Goal: Contribute content: Add original content to the website for others to see

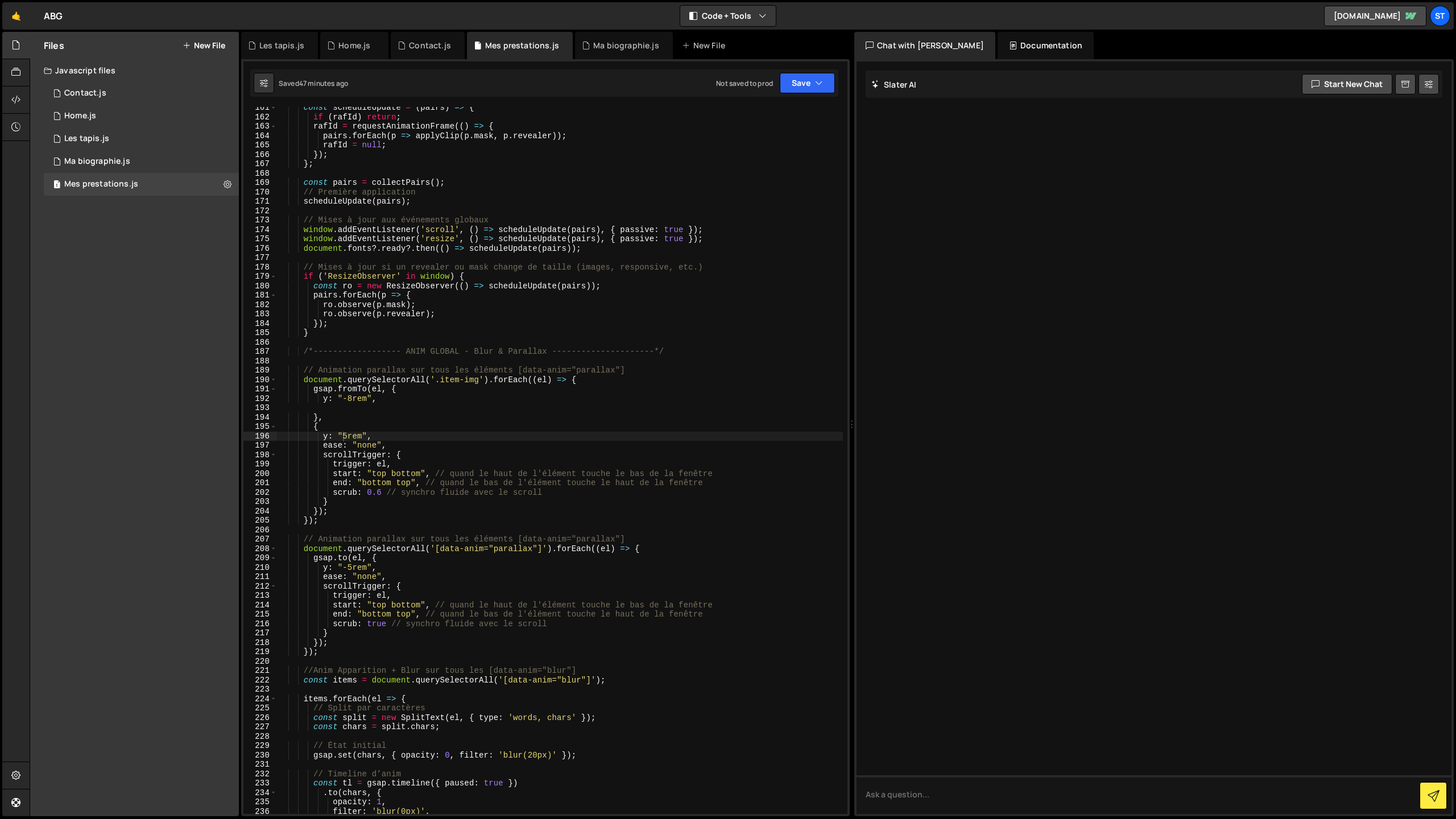
scroll to position [1506, 0]
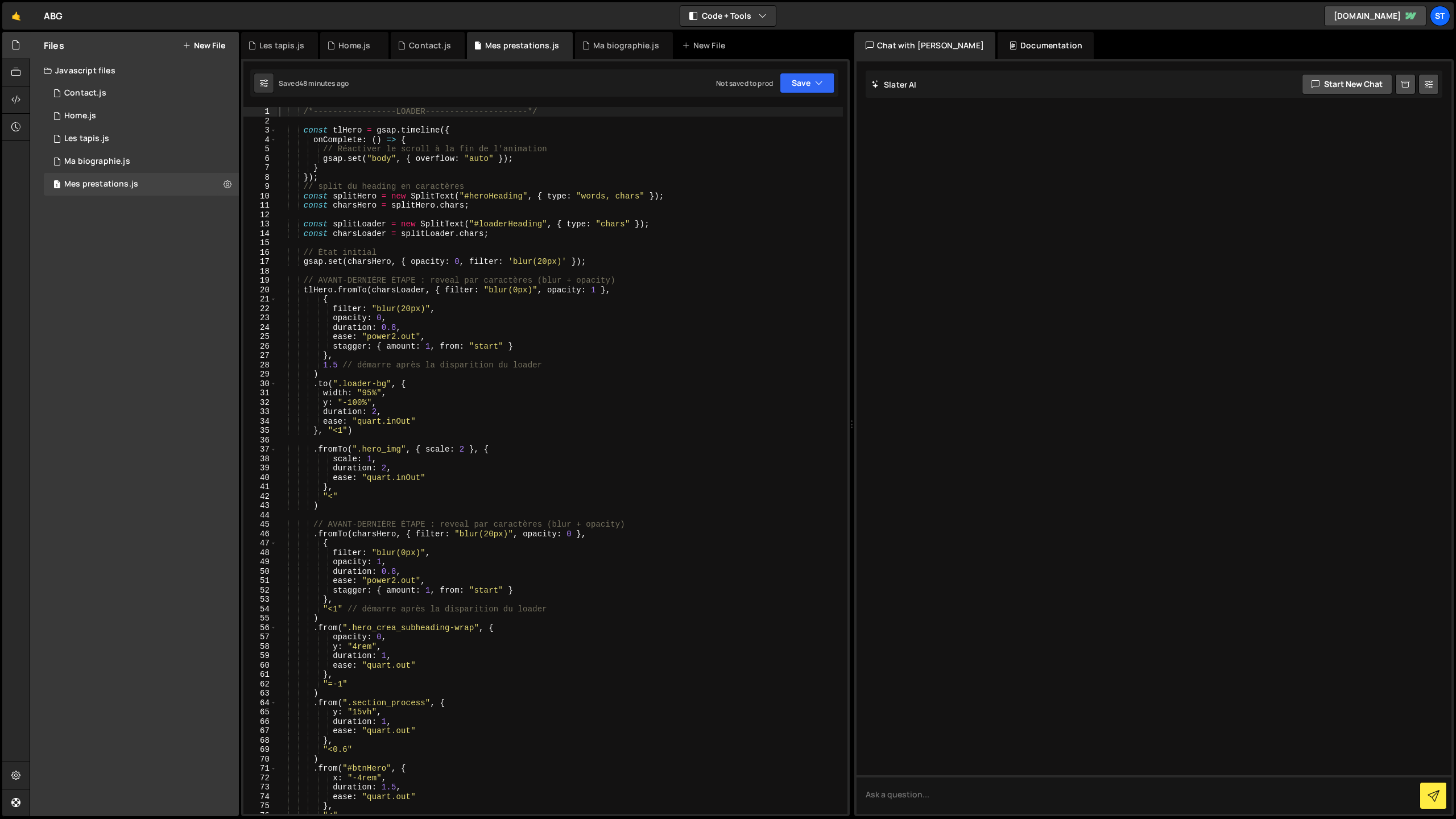
click at [201, 43] on button "New File" at bounding box center [204, 45] width 43 height 9
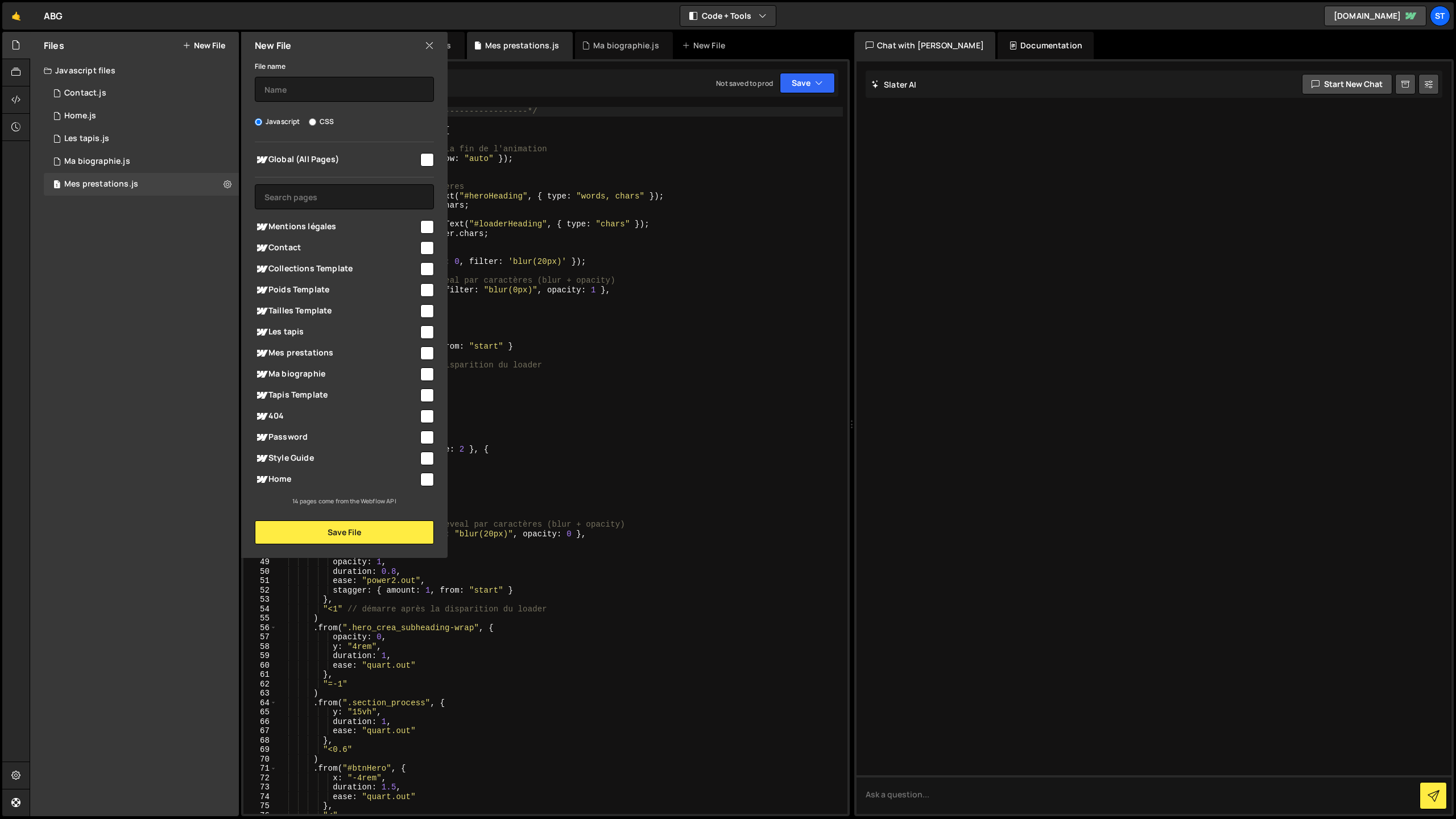
click at [426, 225] on input "checkbox" at bounding box center [427, 227] width 14 height 14
checkbox input "true"
click at [379, 538] on button "Save File" at bounding box center [345, 532] width 179 height 24
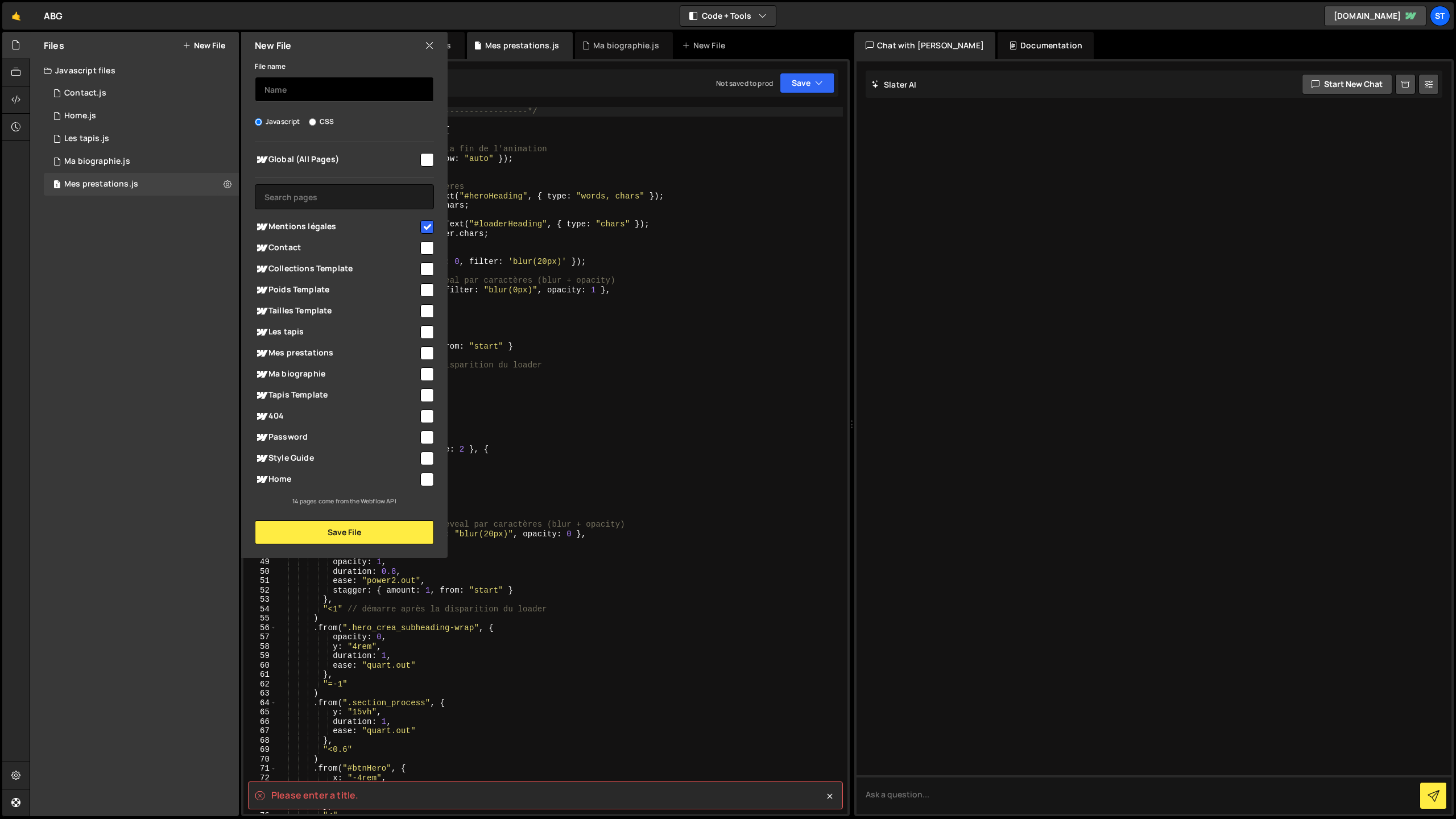
click at [303, 95] on input "text" at bounding box center [345, 90] width 179 height 25
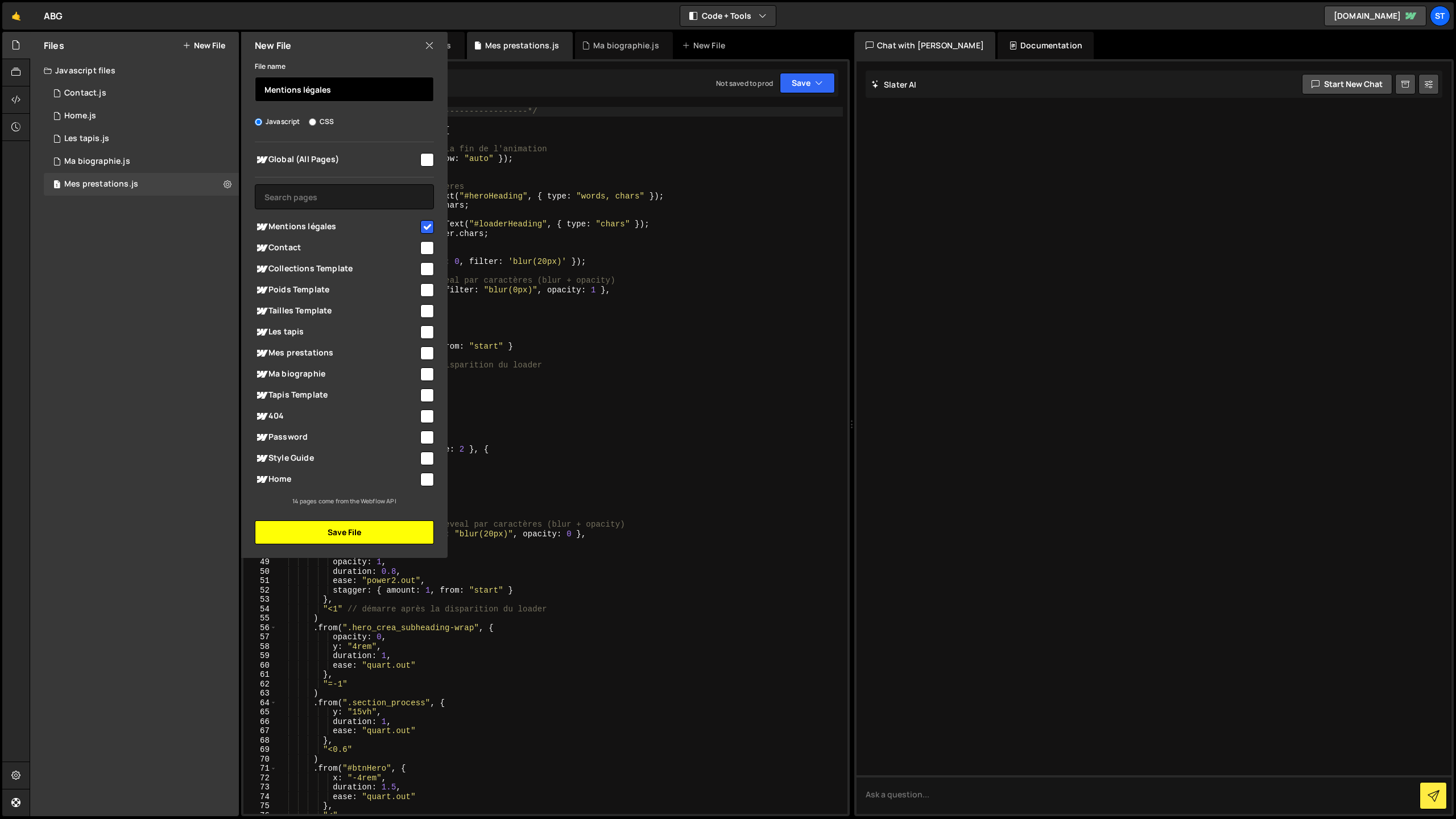
type input "Mentions légales"
click at [328, 529] on button "Save File" at bounding box center [345, 532] width 179 height 24
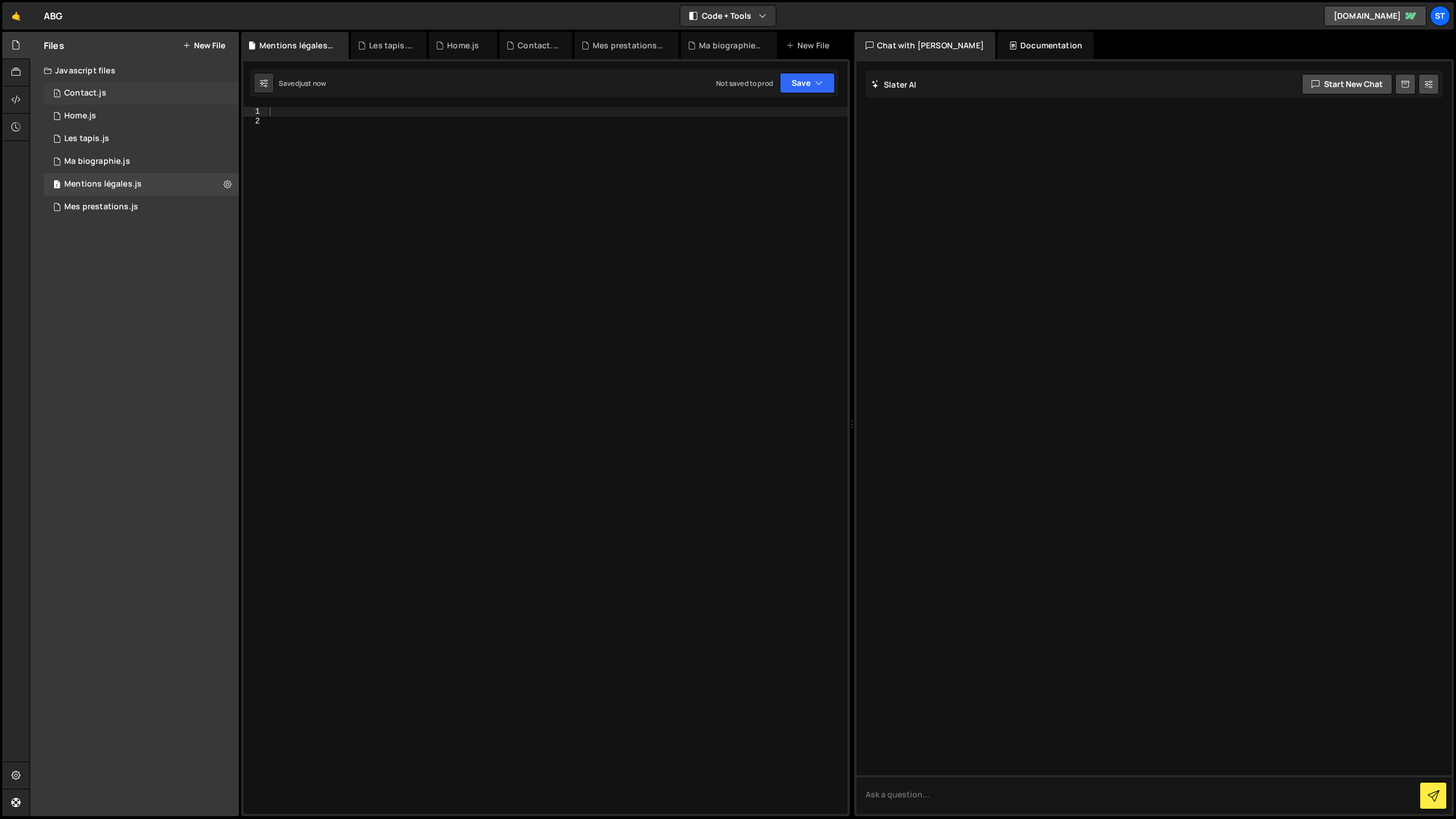
click at [105, 96] on div "Contact.js" at bounding box center [85, 93] width 42 height 10
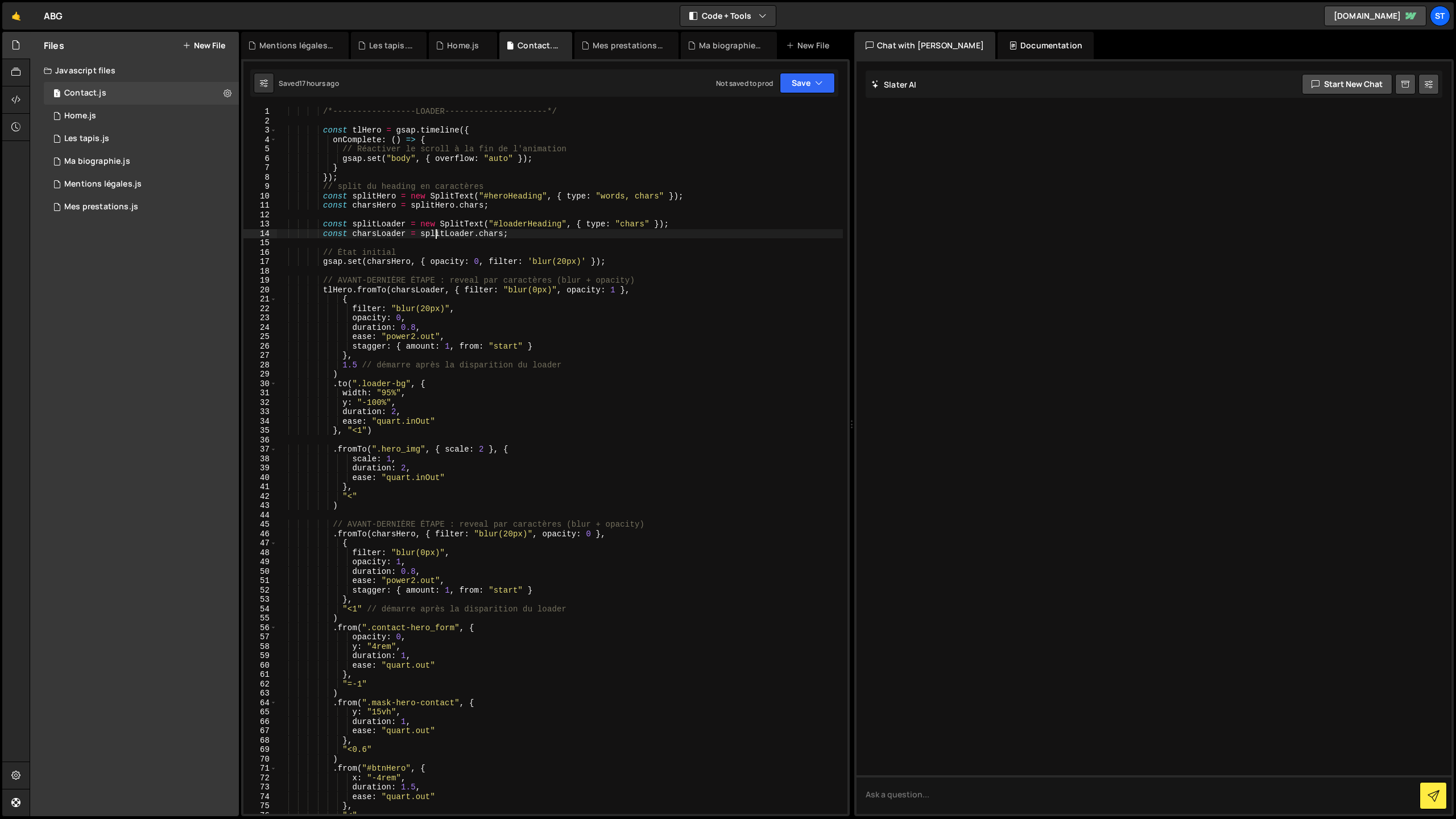
click at [434, 232] on div "/*-----------------LOADER---------------------*/ const tlHero = gsap . timeline…" at bounding box center [560, 470] width 566 height 726
type textarea "ScrollTrigger.refresh();"
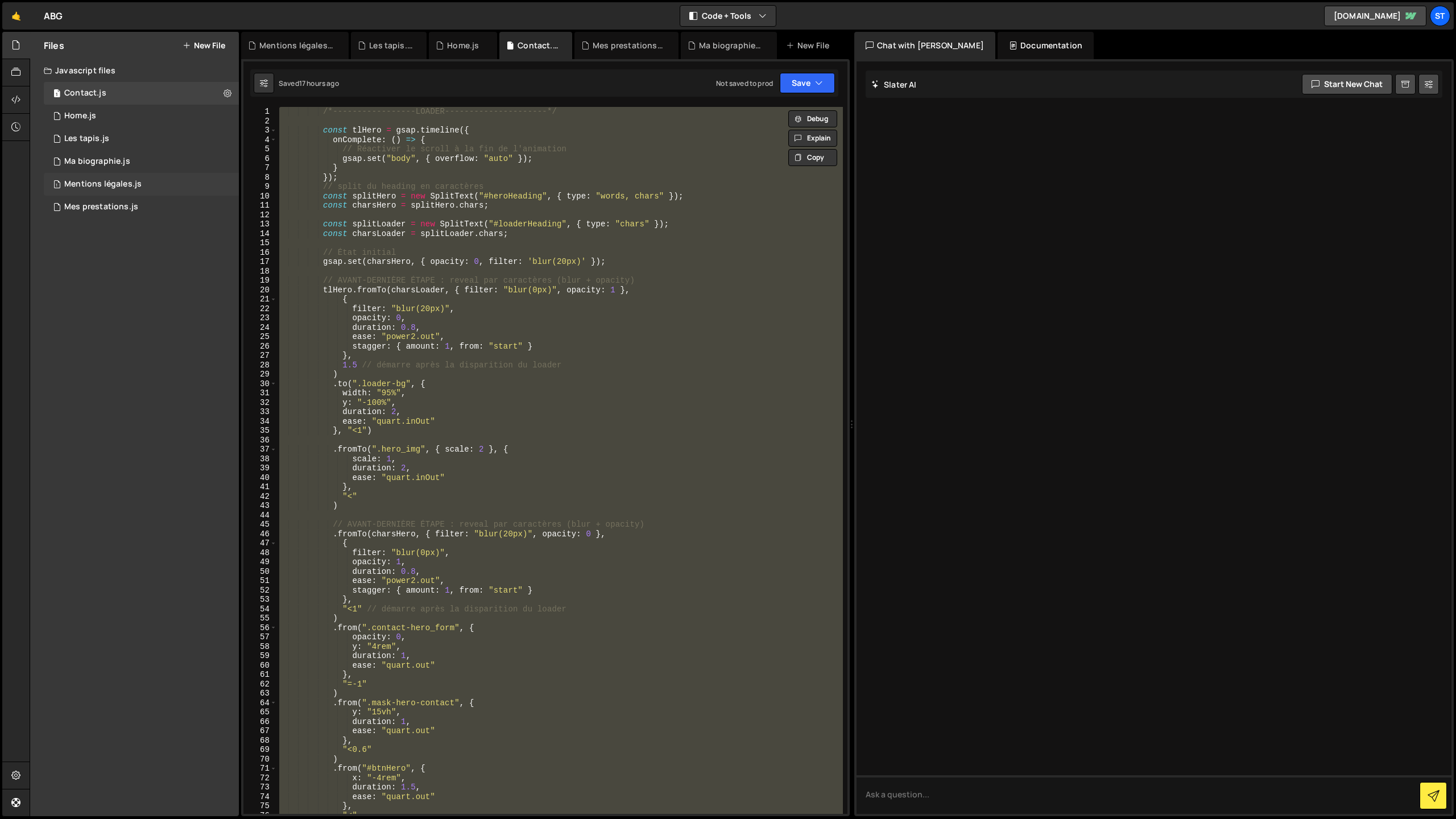
click at [96, 181] on div "Mentions légales.js" at bounding box center [103, 184] width 78 height 10
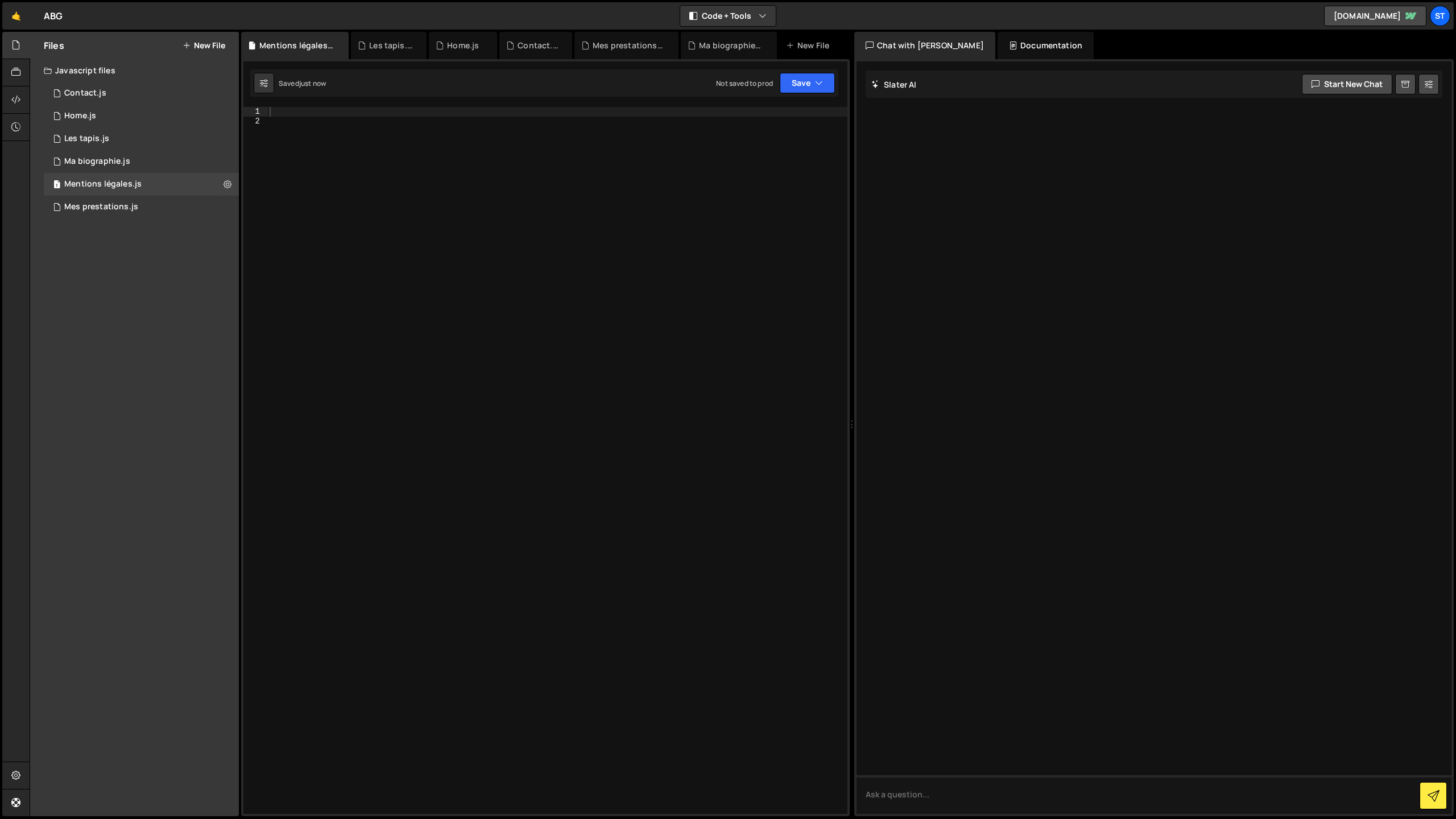
click at [492, 308] on div at bounding box center [558, 470] width 580 height 726
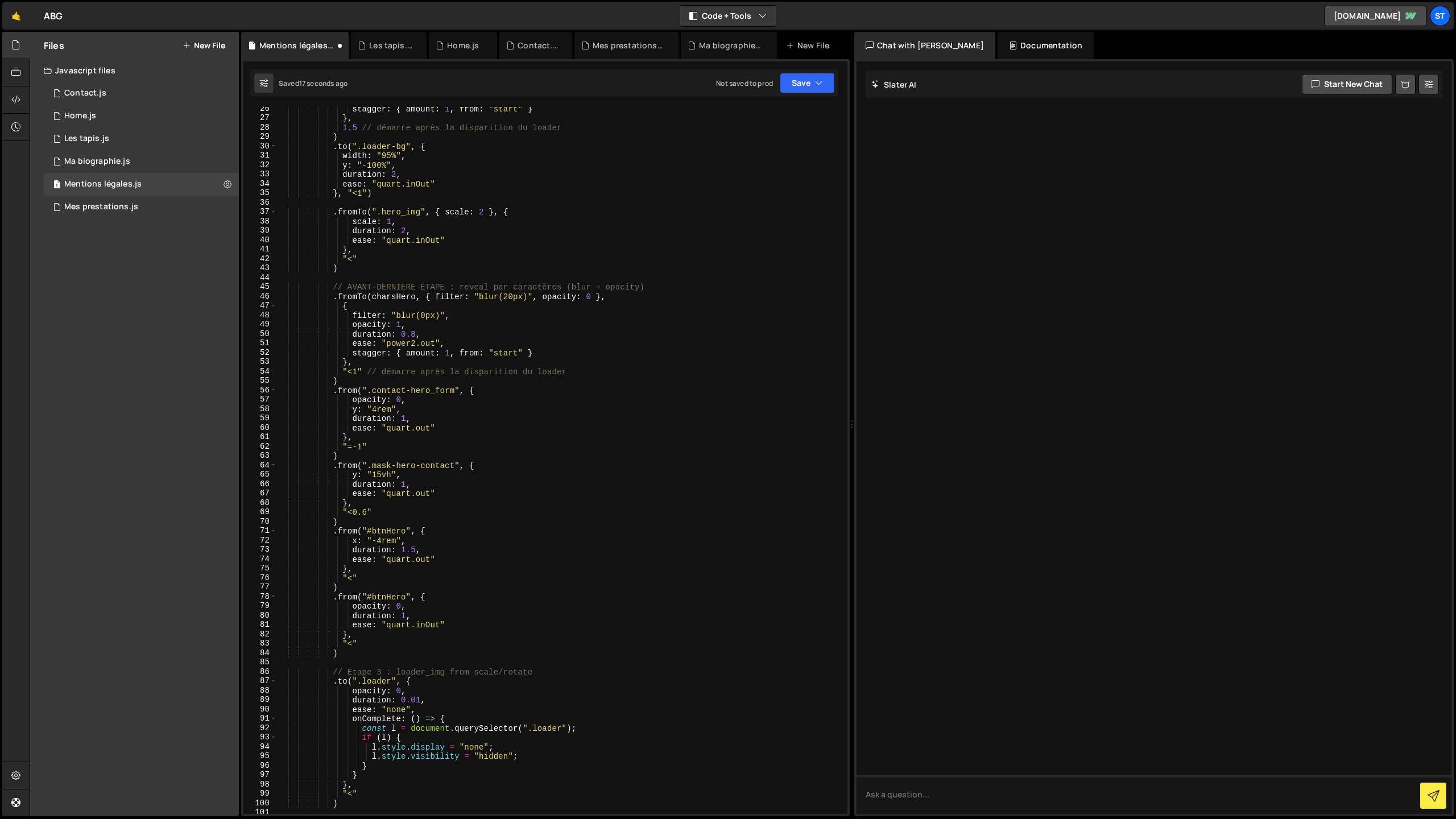
scroll to position [239, 0]
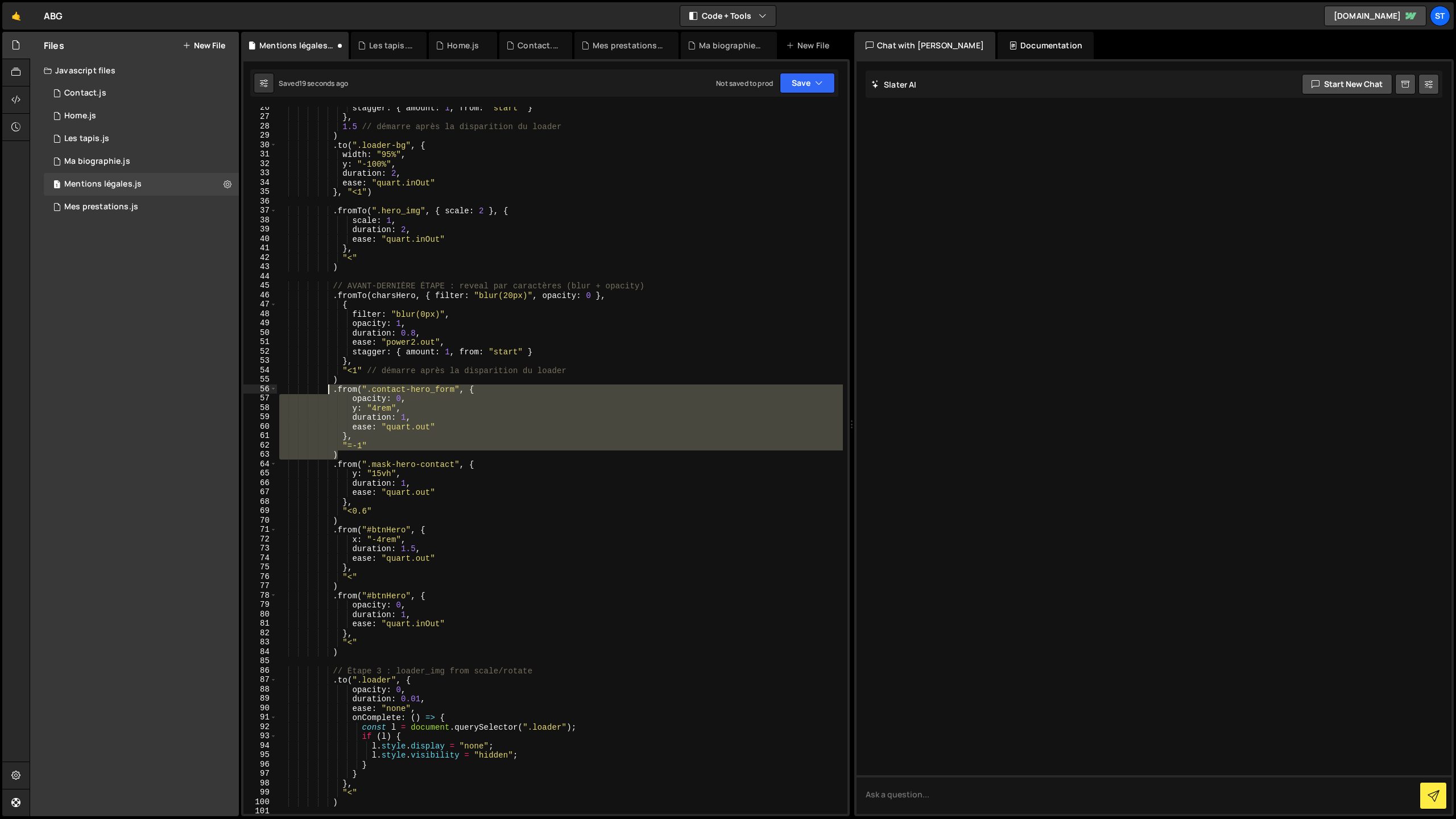
drag, startPoint x: 342, startPoint y: 453, endPoint x: 331, endPoint y: 391, distance: 63.0
click at [330, 393] on div "stagger : { amount : 1 , from : "start" } } , 1.5 // démarre après la dispariti…" at bounding box center [560, 465] width 566 height 726
type textarea ".from(".contact-hero_form", { opacity: 0,"
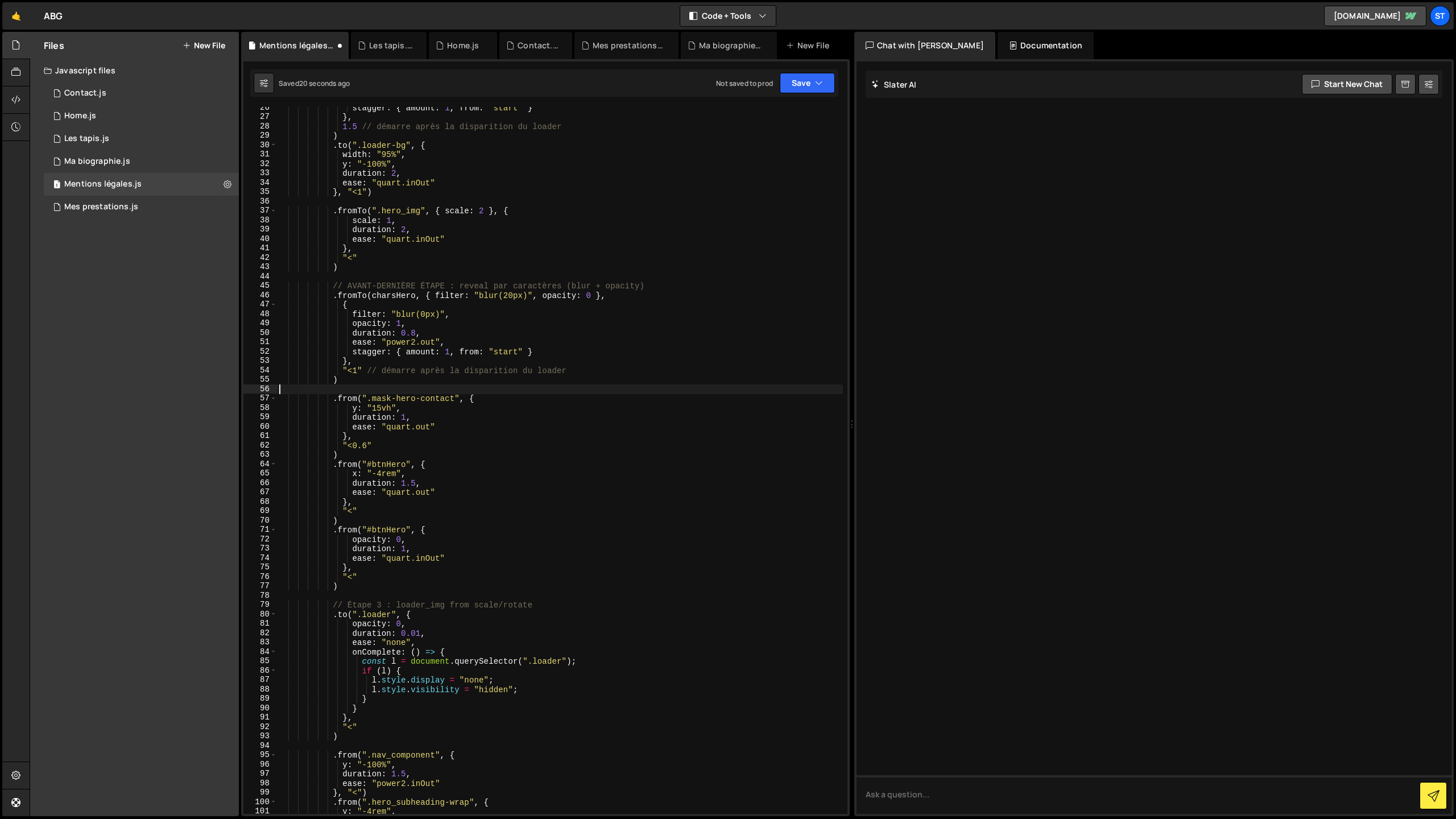
type textarea ")"
drag, startPoint x: 786, startPoint y: 84, endPoint x: 795, endPoint y: 83, distance: 9.1
click at [795, 83] on button "Save" at bounding box center [808, 83] width 55 height 20
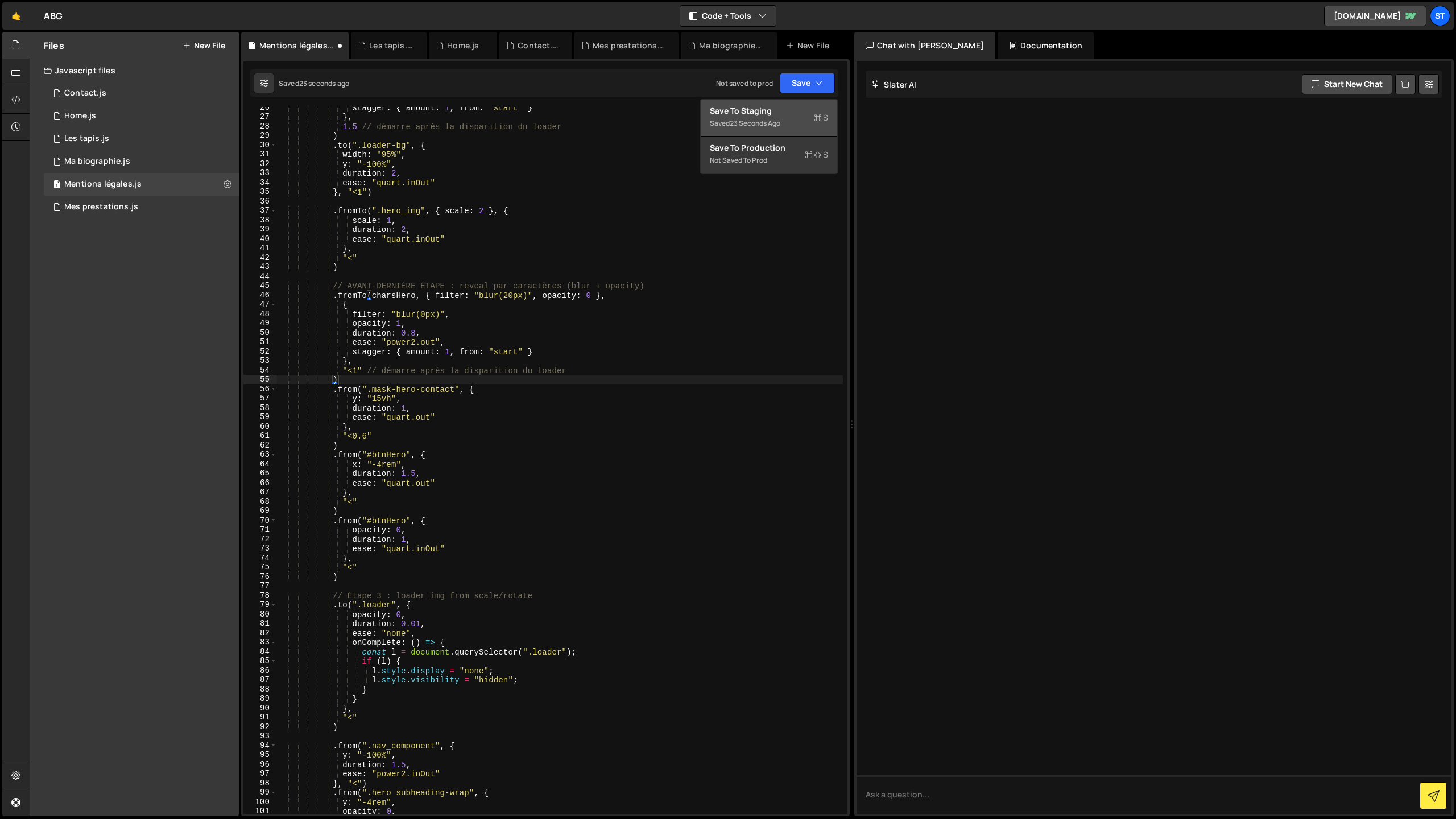
click at [772, 114] on div "Save to Staging S" at bounding box center [769, 111] width 118 height 11
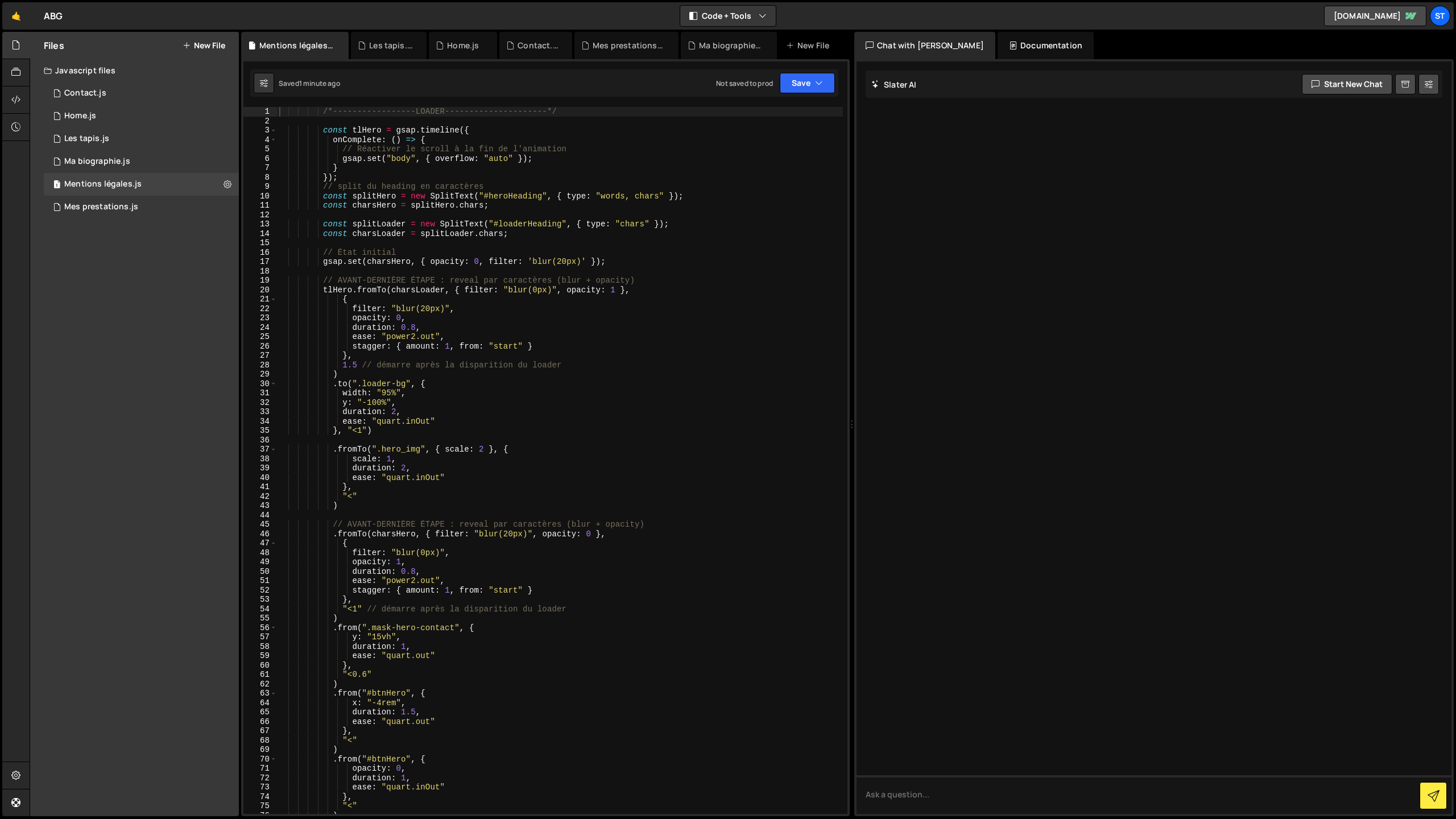
click at [201, 46] on button "New File" at bounding box center [204, 45] width 43 height 9
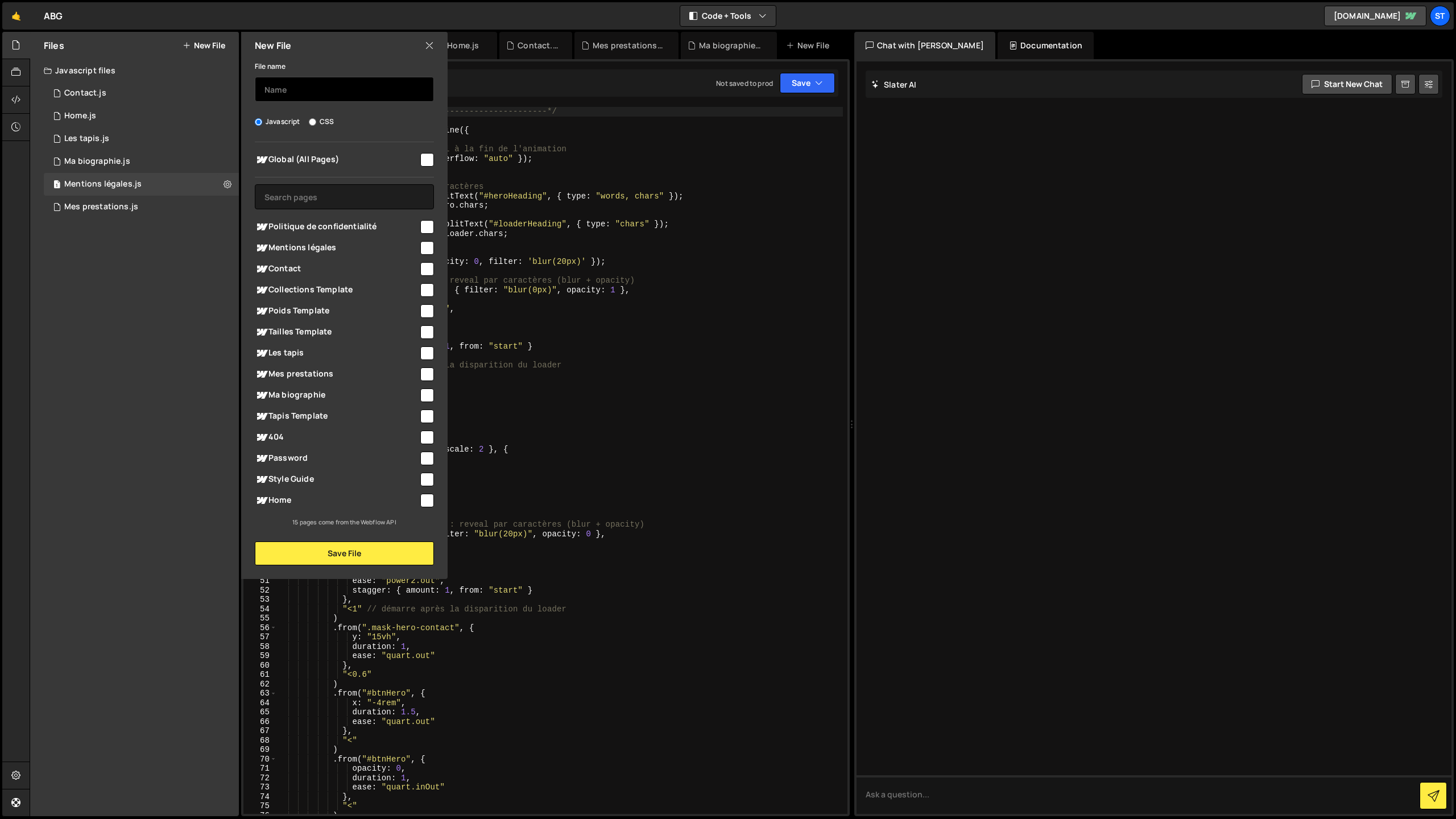
click at [293, 90] on input "text" at bounding box center [345, 90] width 179 height 25
paste input "Politique de confidentialité"
type input "Politique de confidentialité"
click at [339, 225] on span "Politique de confidentialité" at bounding box center [337, 227] width 164 height 14
checkbox input "true"
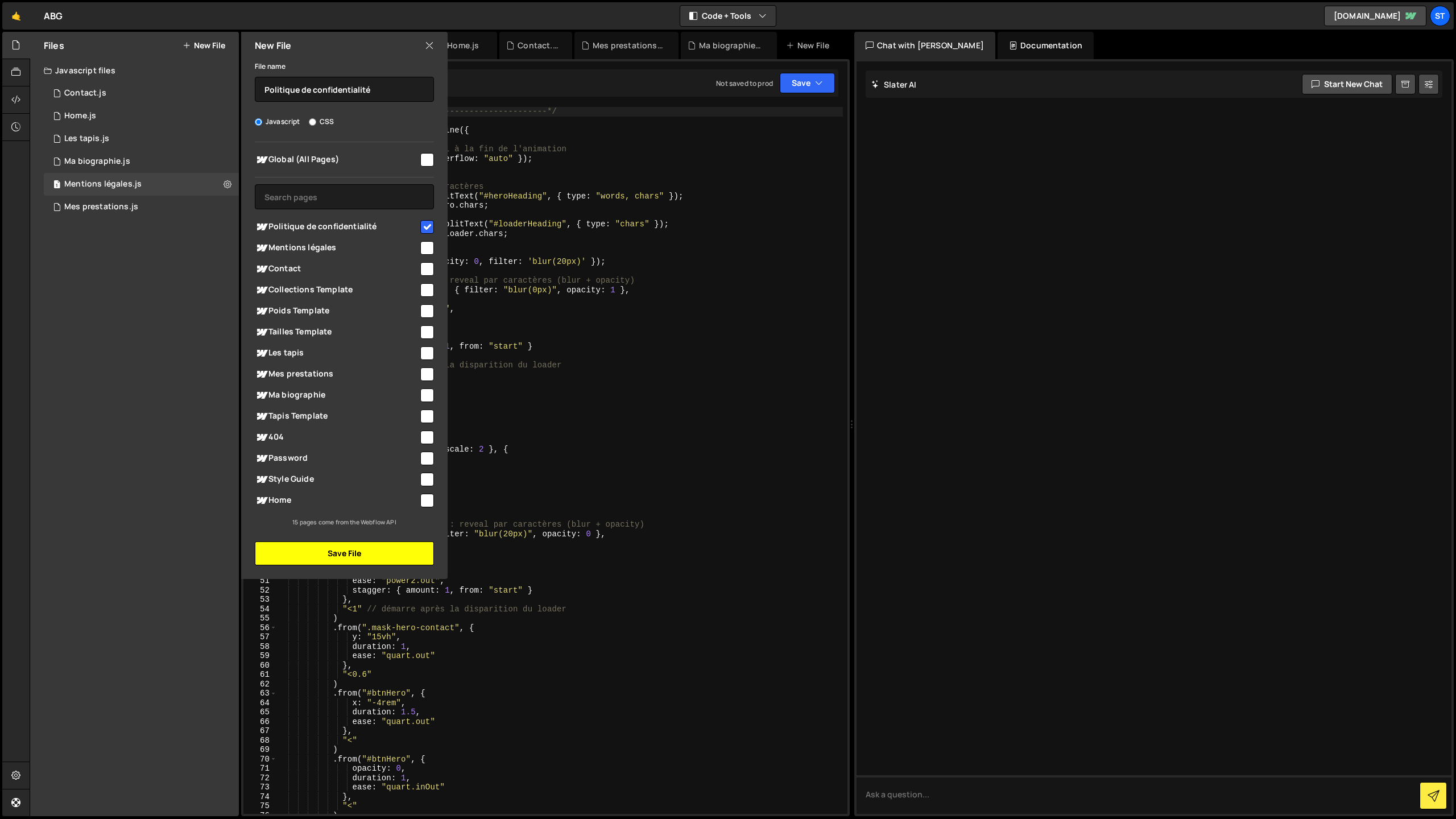
drag, startPoint x: 357, startPoint y: 554, endPoint x: 339, endPoint y: 554, distance: 18.0
click at [357, 554] on button "Save File" at bounding box center [345, 553] width 179 height 24
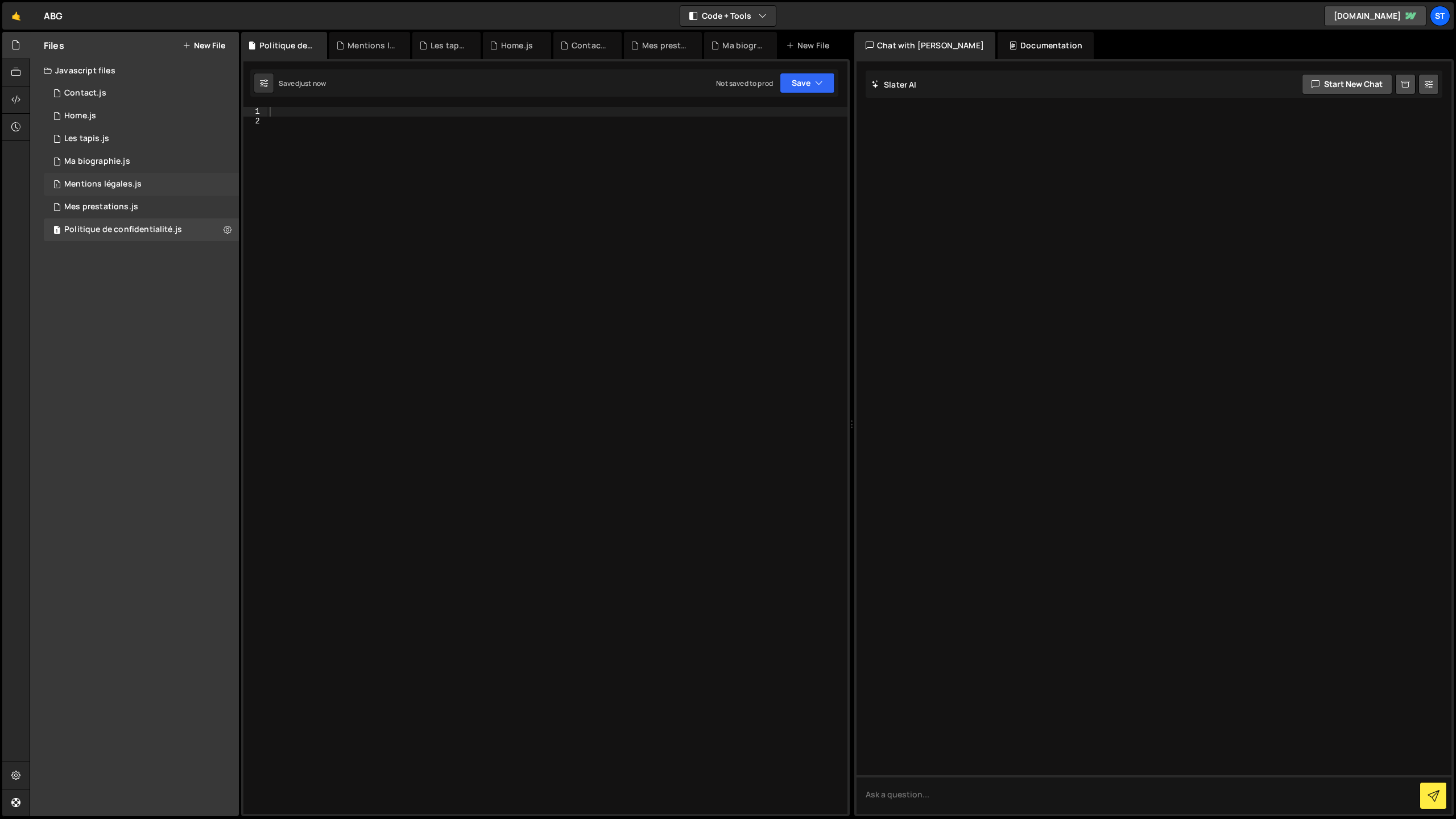
click at [103, 180] on div "Mentions légales.js" at bounding box center [103, 184] width 78 height 10
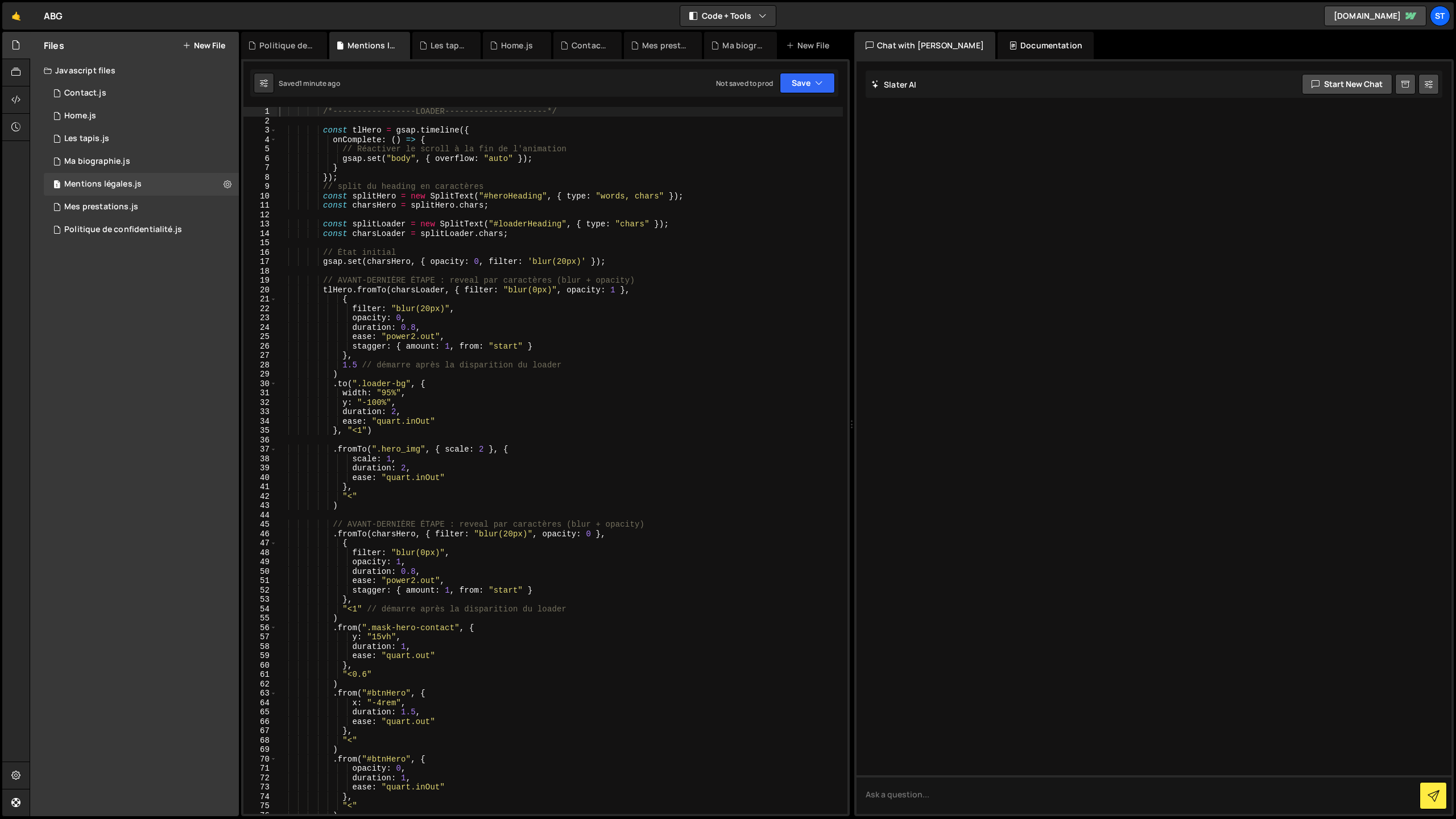
click at [364, 210] on div "/*-----------------LOADER---------------------*/ const tlHero = gsap . timeline…" at bounding box center [560, 470] width 566 height 726
type textarea "ScrollTrigger.refresh();"
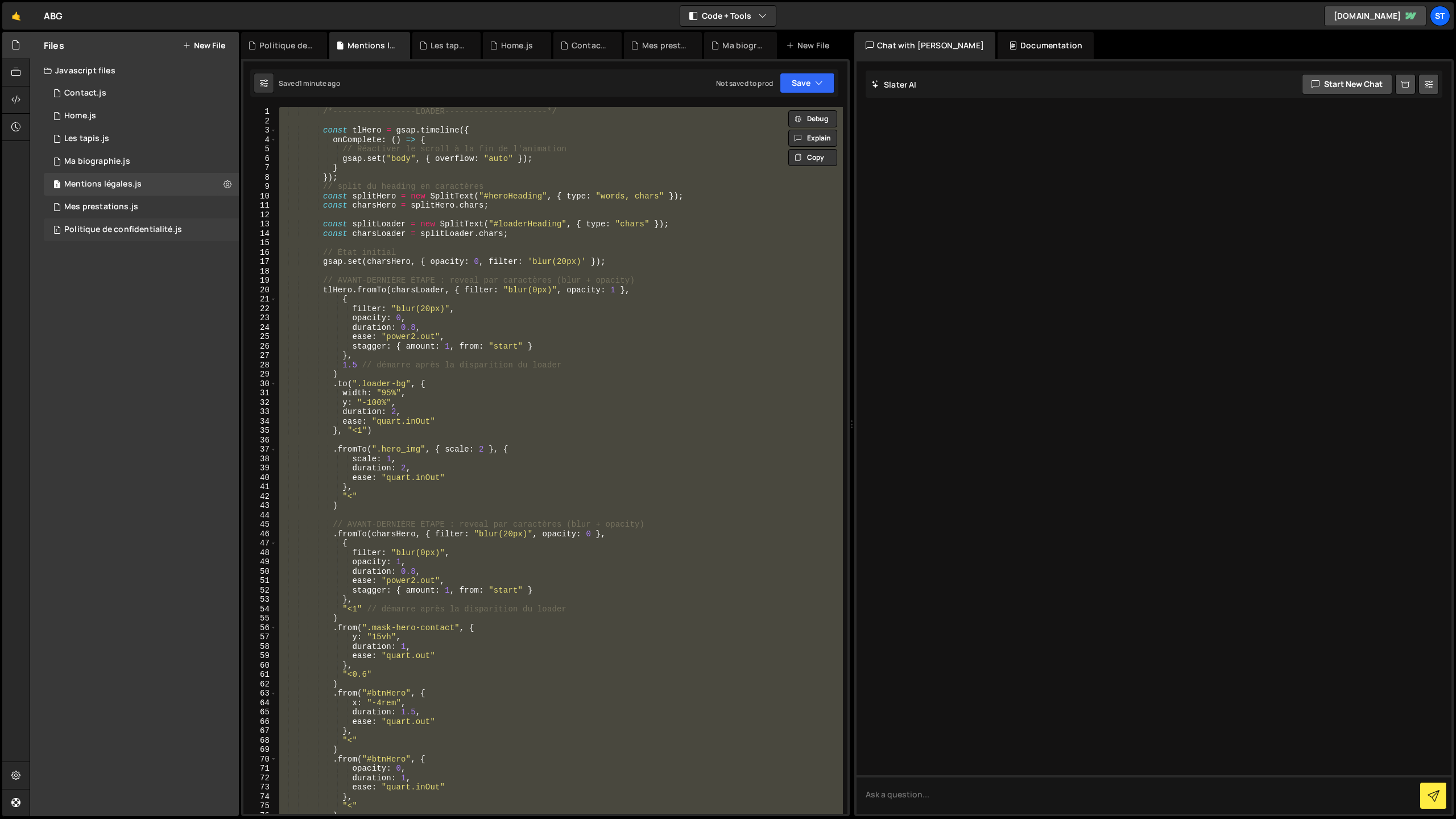
click at [141, 227] on div "Politique de confidentialité.js" at bounding box center [123, 230] width 118 height 10
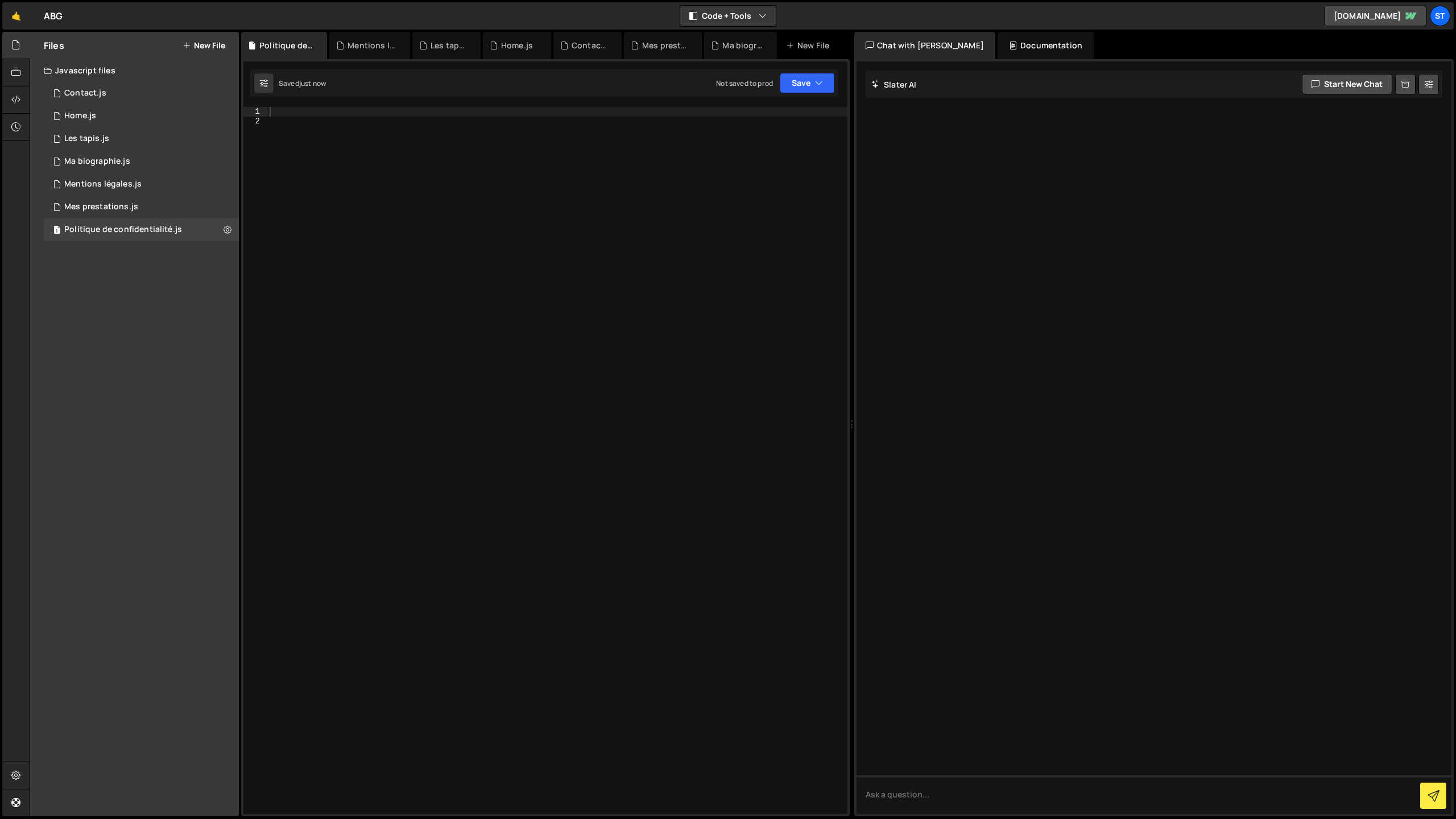
click at [394, 232] on div at bounding box center [558, 470] width 580 height 726
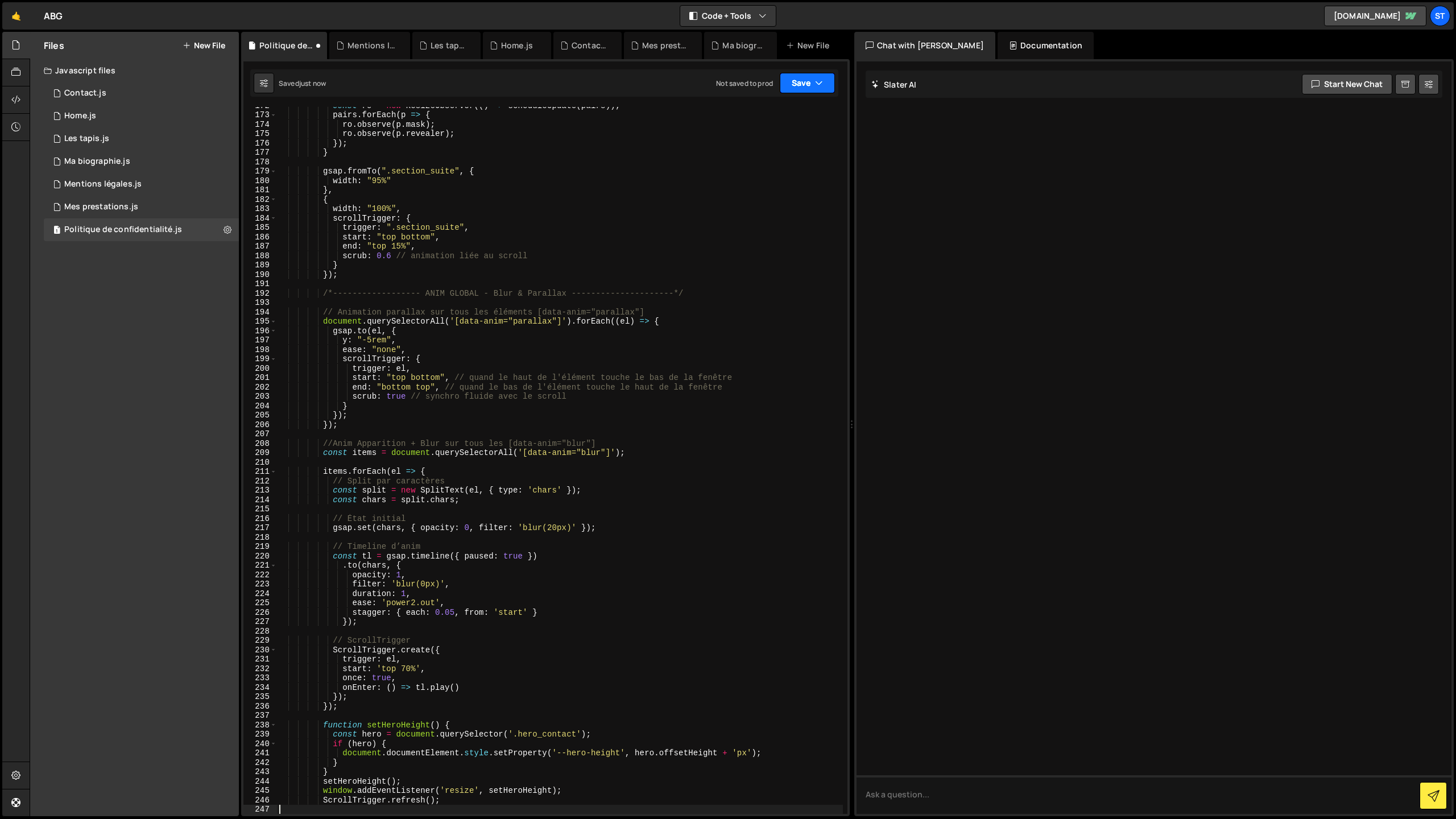
click at [821, 79] on icon "button" at bounding box center [819, 83] width 8 height 11
click at [764, 112] on div "Save to Staging S" at bounding box center [769, 111] width 118 height 11
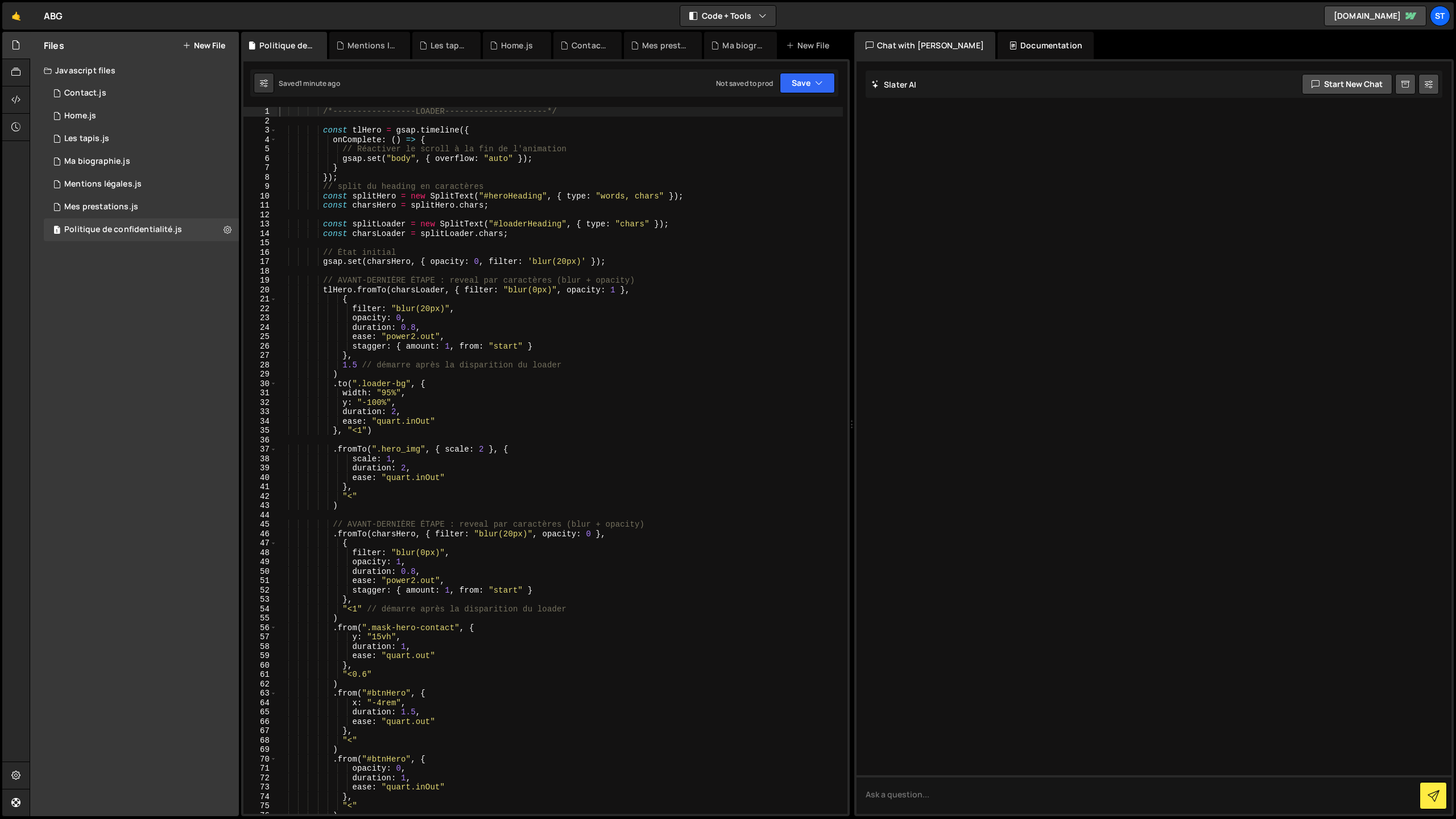
click at [207, 43] on button "New File" at bounding box center [204, 45] width 43 height 9
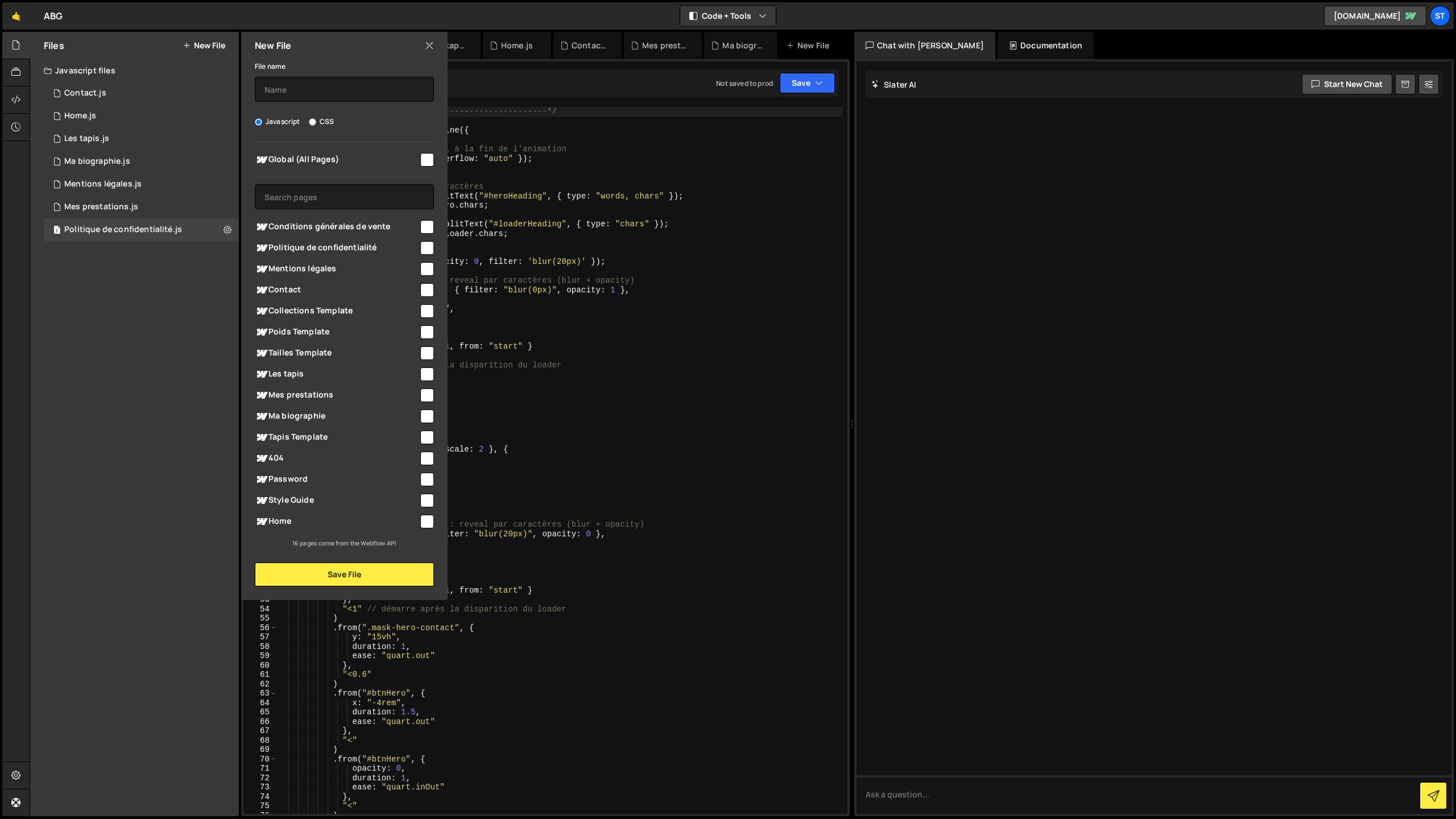
click at [395, 222] on span "Conditions générales de vente" at bounding box center [337, 227] width 164 height 14
checkbox input "true"
click at [304, 84] on input "text" at bounding box center [345, 90] width 179 height 25
type input "CGV"
click at [329, 576] on button "Save File" at bounding box center [345, 574] width 179 height 24
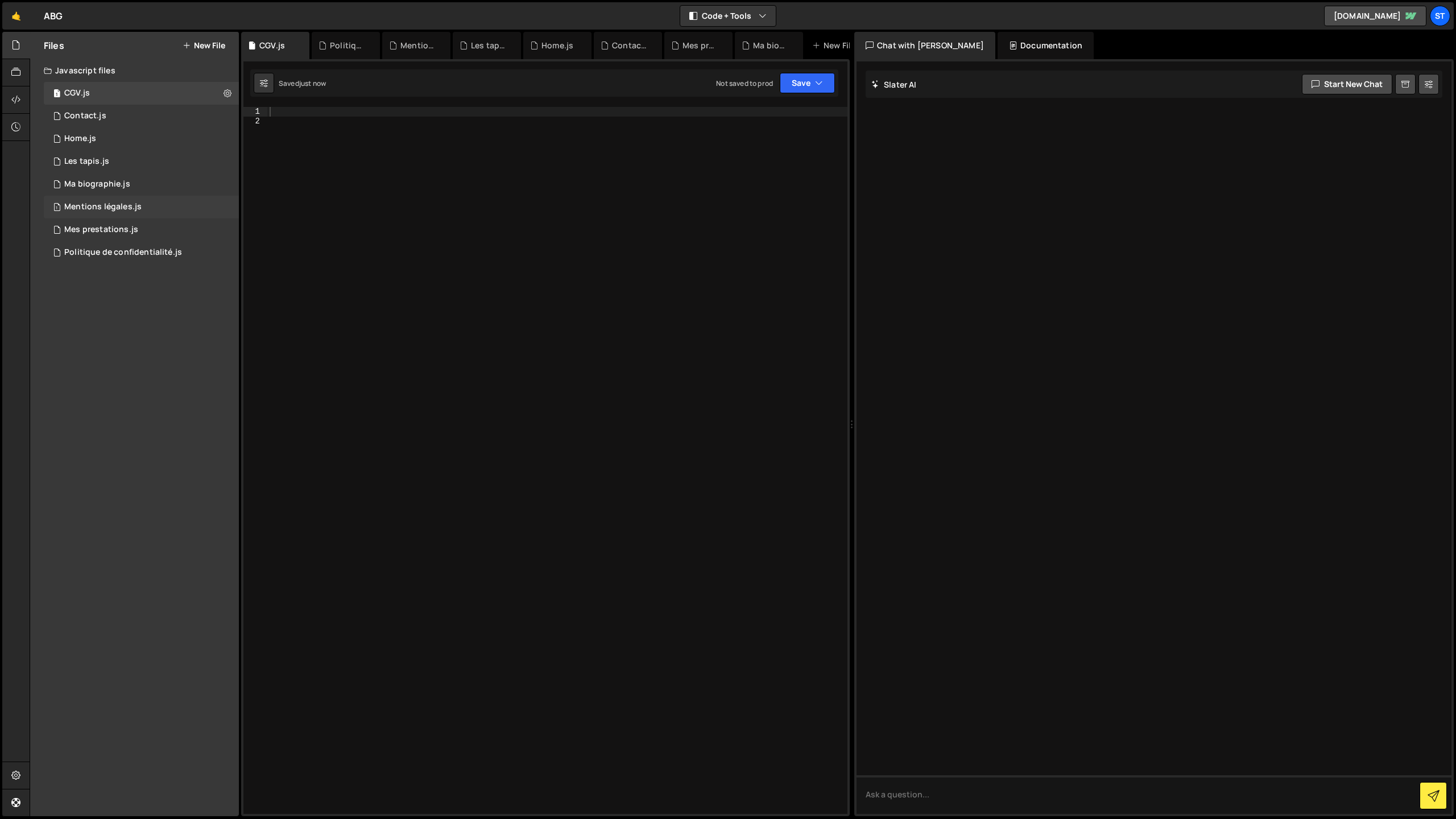
click at [101, 209] on div "Mentions légales.js" at bounding box center [103, 207] width 78 height 10
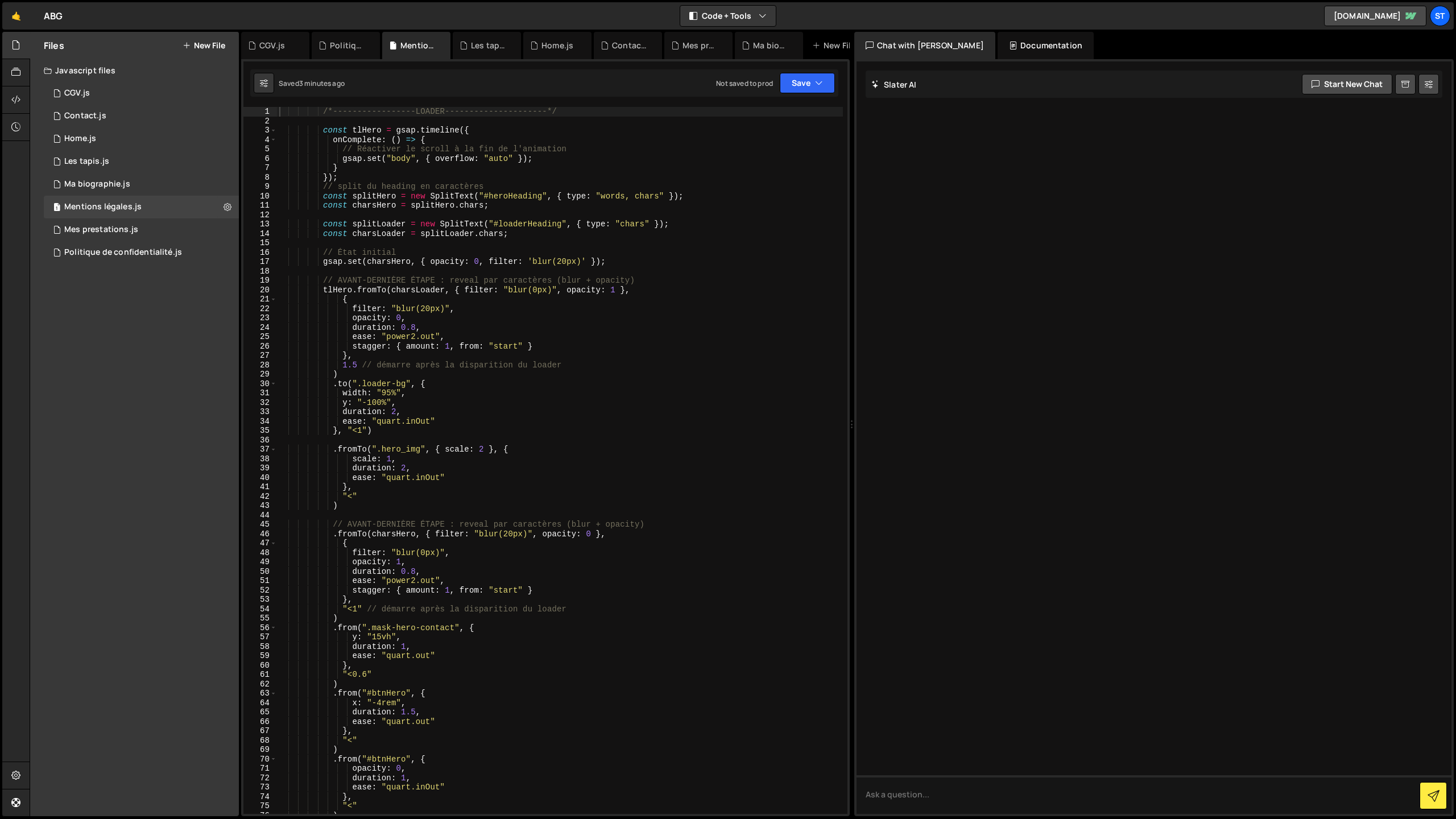
type textarea "const splitLoader = new SplitText("#loaderHeading", { type: "chars" });"
click at [412, 224] on div "/*-----------------LOADER---------------------*/ const tlHero = gsap . timeline…" at bounding box center [560, 470] width 566 height 726
click at [162, 247] on div "1 Politique de confidentialité.js 0" at bounding box center [141, 253] width 195 height 23
click at [452, 255] on div "/*-----------------LOADER---------------------*/ const tlHero = gsap . timeline…" at bounding box center [560, 470] width 566 height 726
type textarea "ScrollTrigger.refresh();"
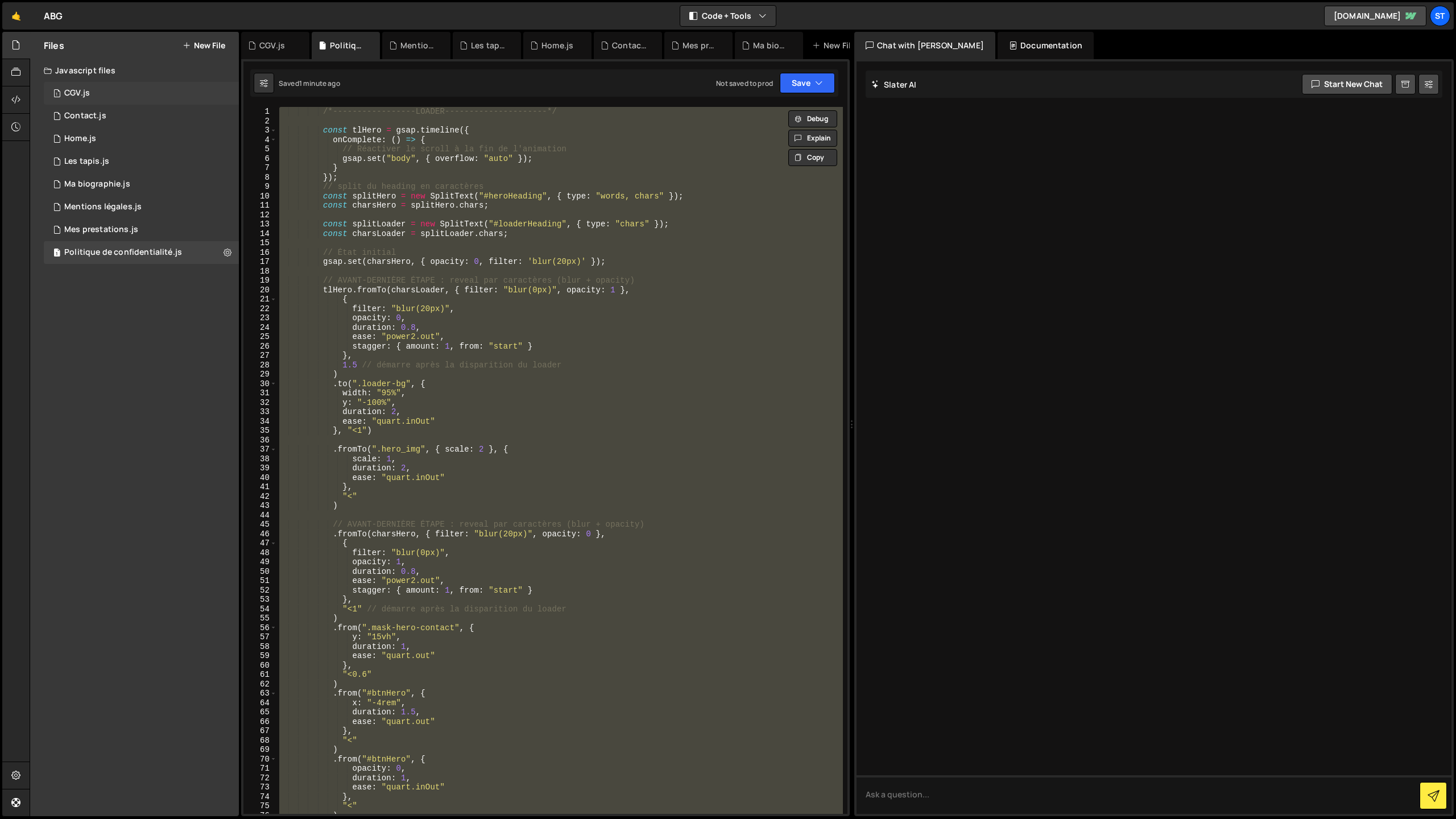
click at [78, 85] on div "1 CGV.js 0" at bounding box center [141, 93] width 195 height 23
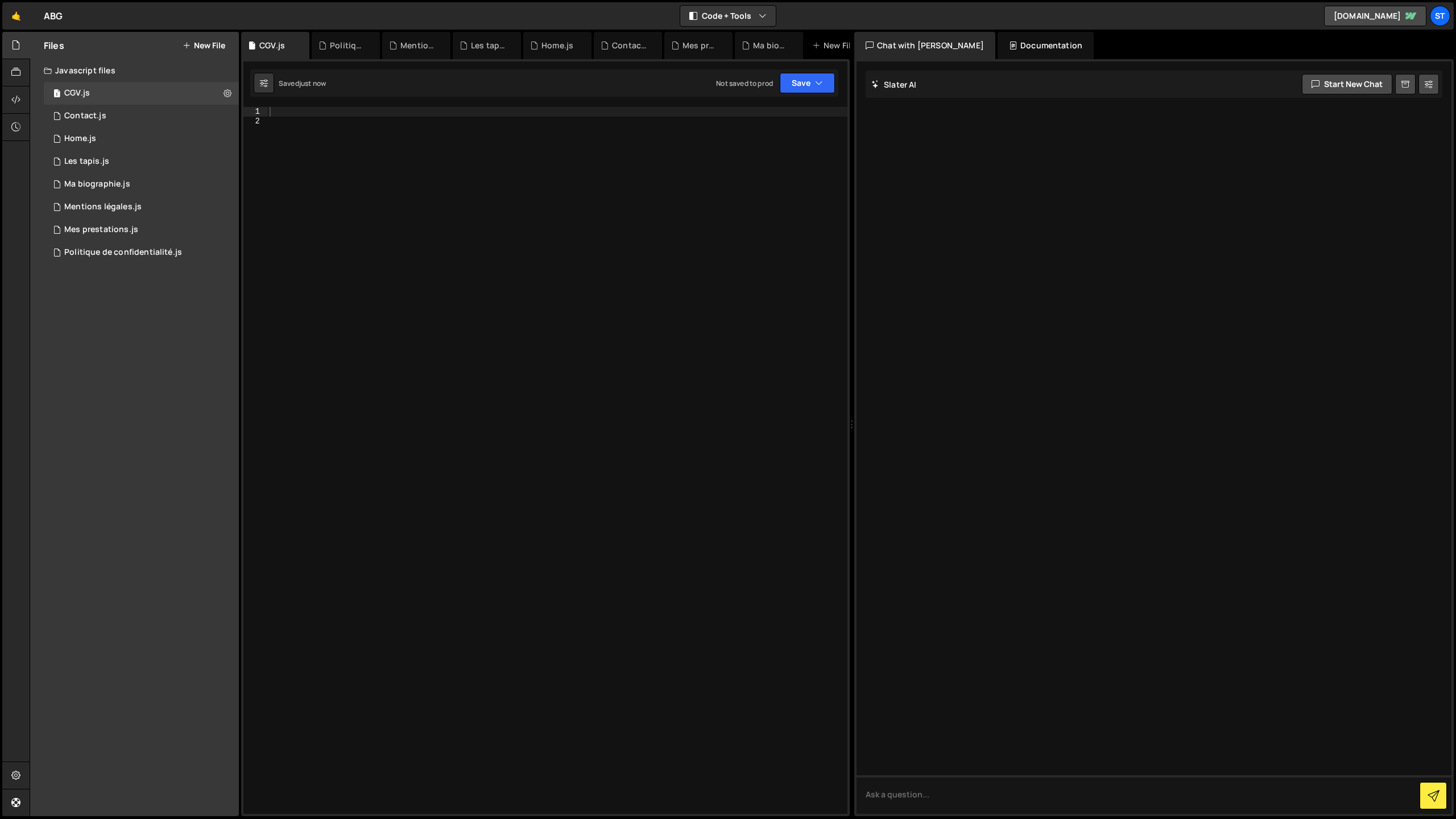
click at [399, 198] on div at bounding box center [558, 470] width 580 height 726
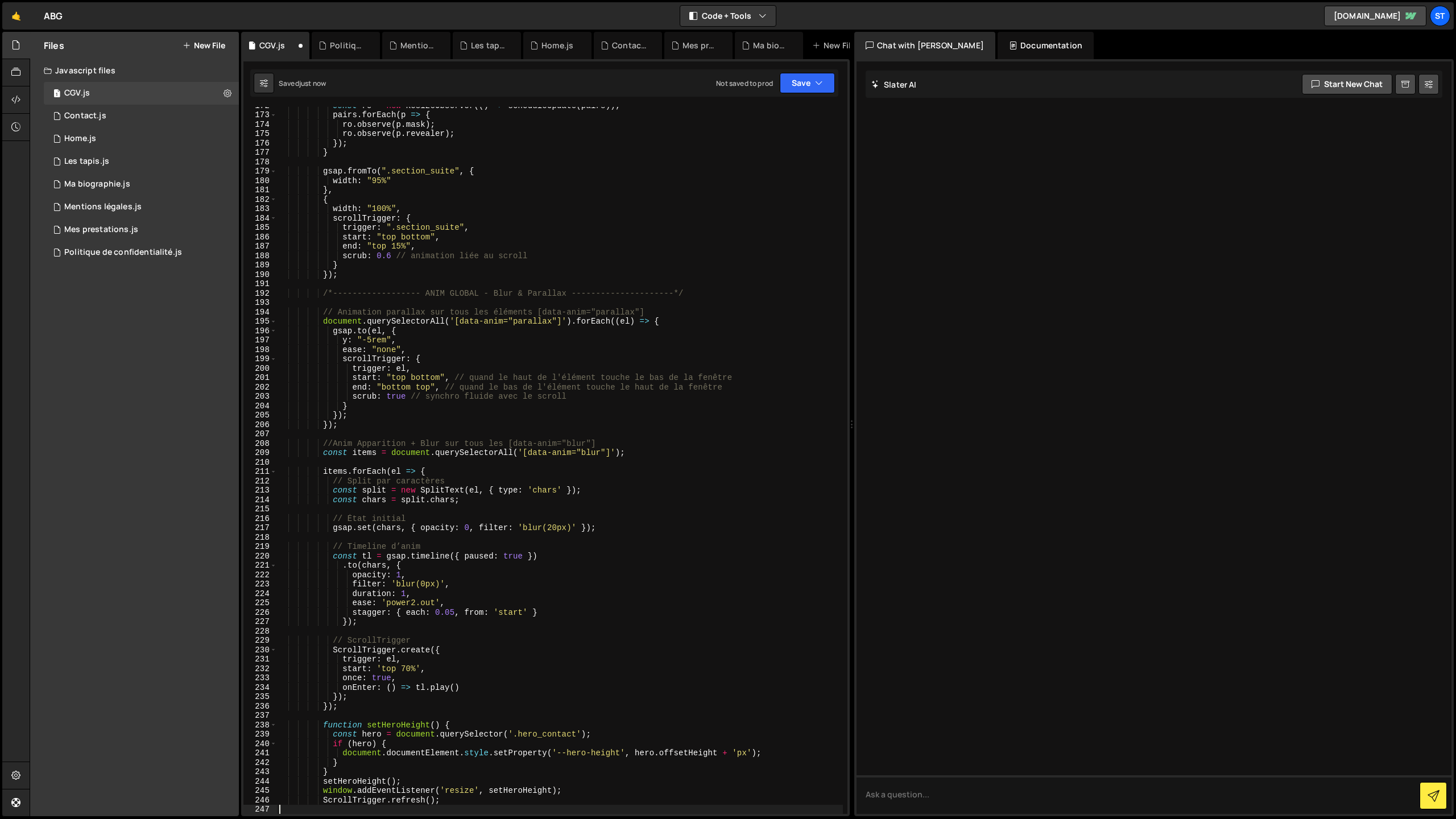
scroll to position [1611, 0]
click at [826, 77] on button "Save" at bounding box center [808, 83] width 55 height 20
click at [777, 115] on div "Save to Staging S" at bounding box center [769, 111] width 118 height 11
